Goal: Transaction & Acquisition: Purchase product/service

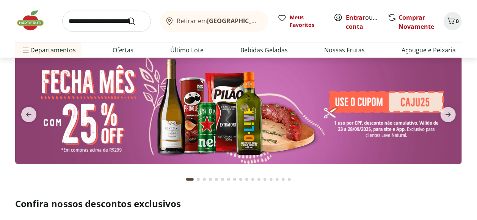
scroll to position [42, 0]
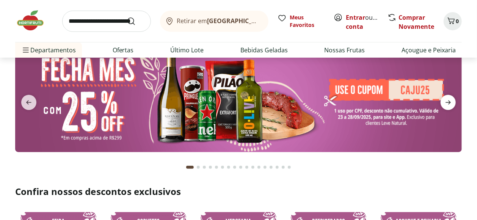
click at [448, 101] on icon "next" at bounding box center [448, 102] width 9 height 9
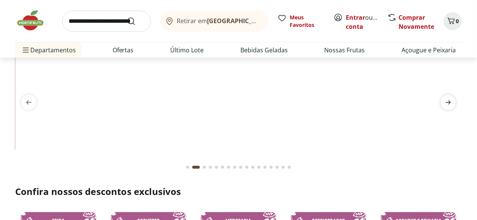
click at [448, 101] on icon "next" at bounding box center [448, 102] width 9 height 9
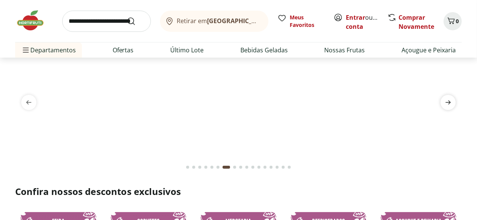
click at [448, 101] on icon "next" at bounding box center [448, 102] width 9 height 9
click at [447, 102] on icon "next" at bounding box center [448, 102] width 9 height 9
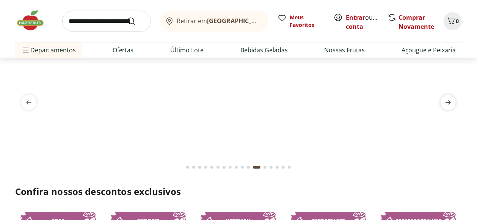
click at [447, 102] on icon "next" at bounding box center [448, 102] width 9 height 9
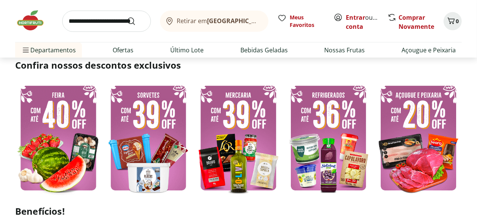
scroll to position [0, 0]
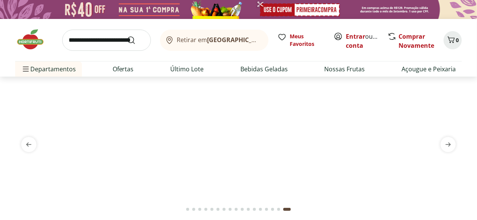
click at [33, 41] on img at bounding box center [34, 39] width 38 height 23
click at [30, 37] on img at bounding box center [34, 39] width 38 height 23
click at [26, 43] on img at bounding box center [34, 39] width 38 height 23
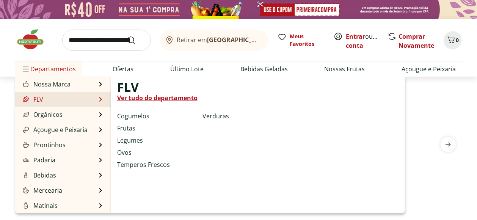
scroll to position [75, 0]
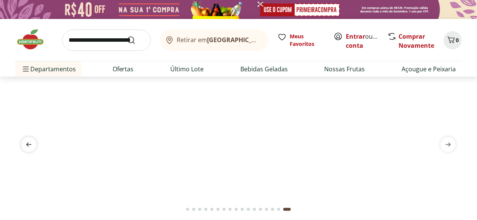
click at [30, 141] on icon "previous" at bounding box center [28, 144] width 9 height 9
click at [30, 142] on icon "previous" at bounding box center [28, 144] width 9 height 9
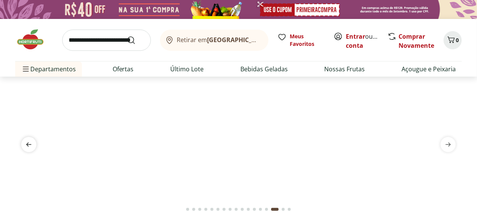
click at [30, 142] on icon "previous" at bounding box center [28, 144] width 9 height 9
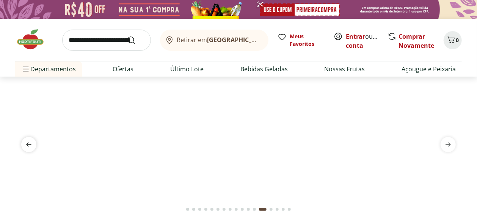
click at [30, 142] on icon "previous" at bounding box center [28, 144] width 9 height 9
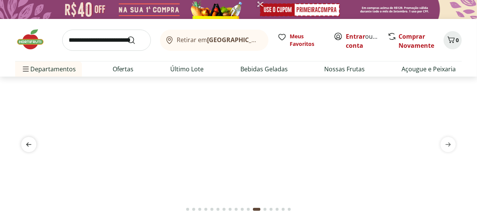
click at [30, 142] on icon "previous" at bounding box center [28, 144] width 9 height 9
click at [194, 86] on img at bounding box center [238, 86] width 447 height 0
select select "**********"
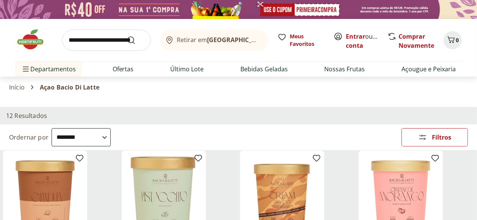
click at [36, 42] on img at bounding box center [34, 39] width 38 height 23
